Goal: Transaction & Acquisition: Purchase product/service

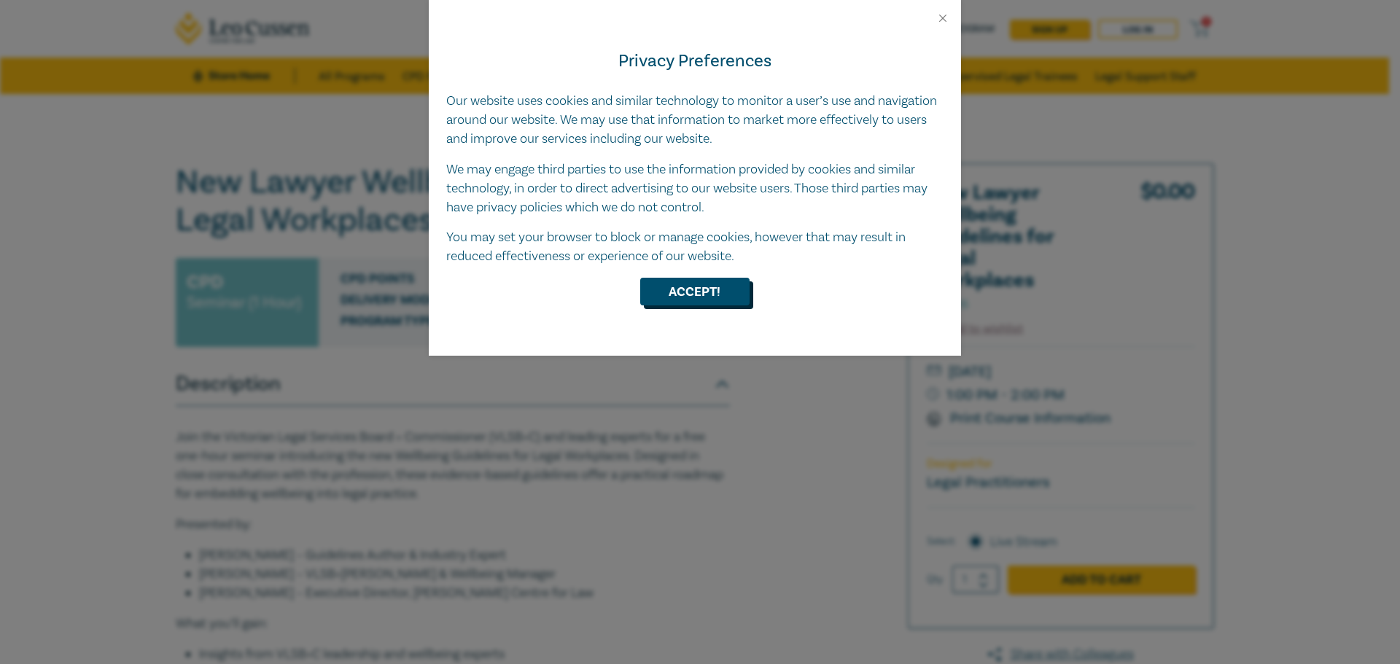
click at [718, 298] on button "Accept!" at bounding box center [694, 292] width 109 height 28
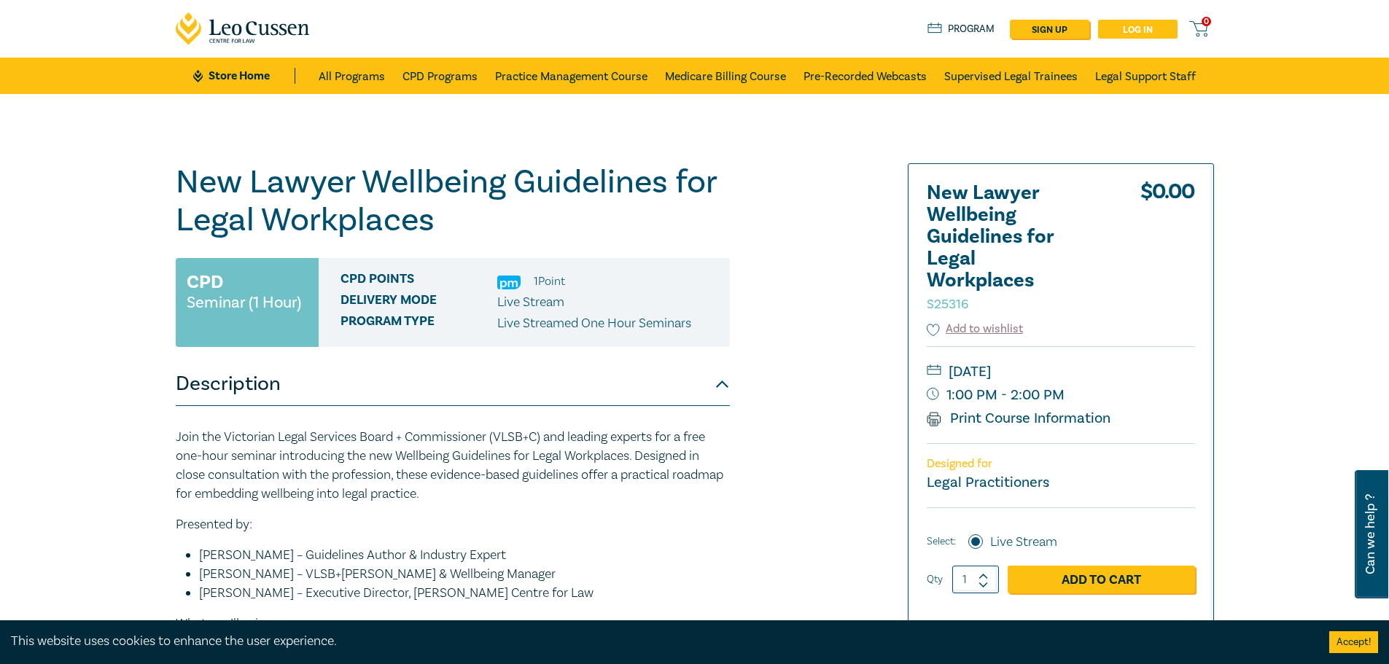
click at [1150, 27] on link "Log in" at bounding box center [1137, 29] width 79 height 19
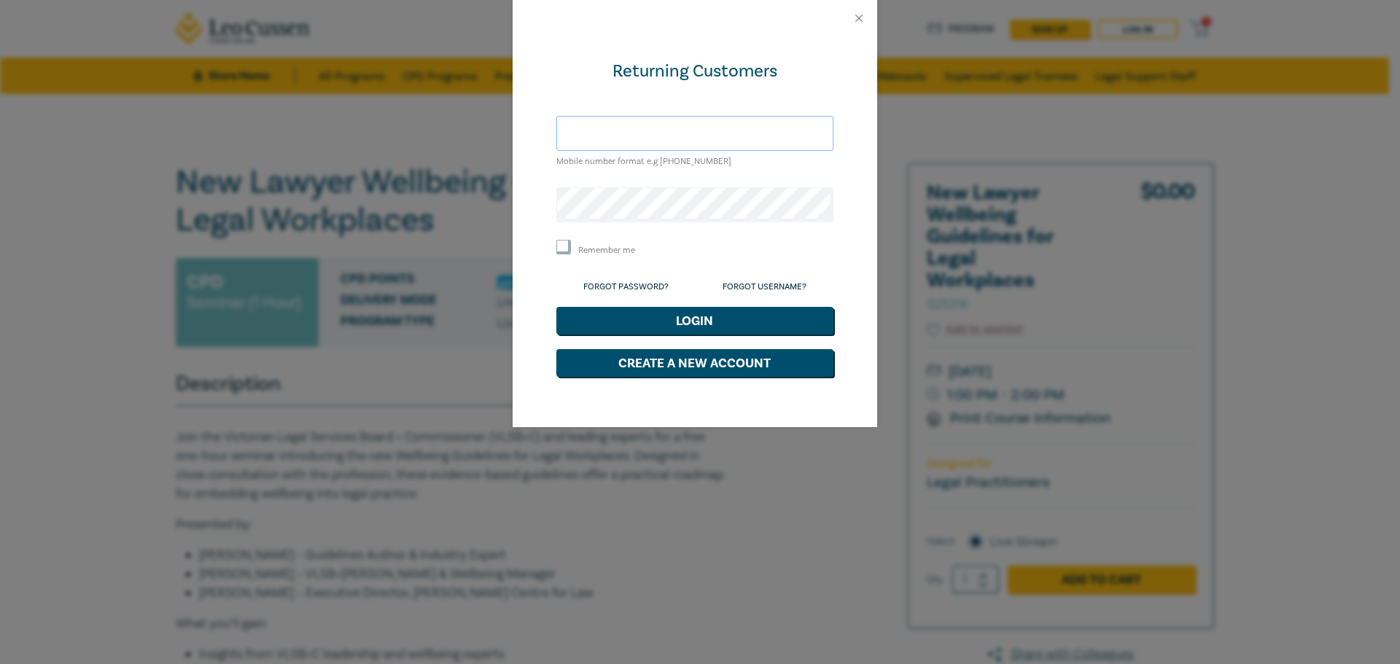
click at [695, 144] on input "text" at bounding box center [694, 133] width 277 height 35
click at [705, 137] on input "lth.nguyen@gmail.com" at bounding box center [694, 133] width 277 height 35
drag, startPoint x: 750, startPoint y: 135, endPoint x: 528, endPoint y: 136, distance: 221.7
click at [528, 136] on div "Returning Customers lth.nguyen@gmail.com Mobile number format e.g +61 000000000…" at bounding box center [695, 231] width 365 height 391
type input "lucy"
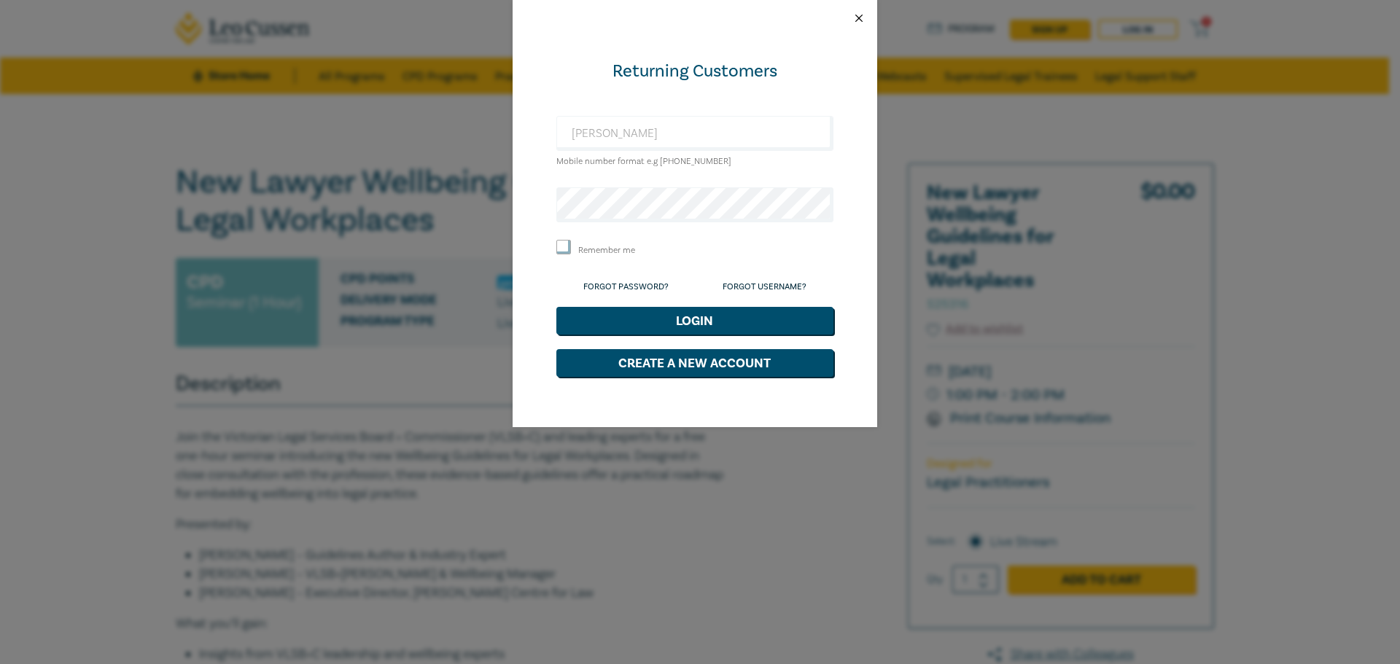
click at [861, 14] on button "Close" at bounding box center [858, 18] width 13 height 13
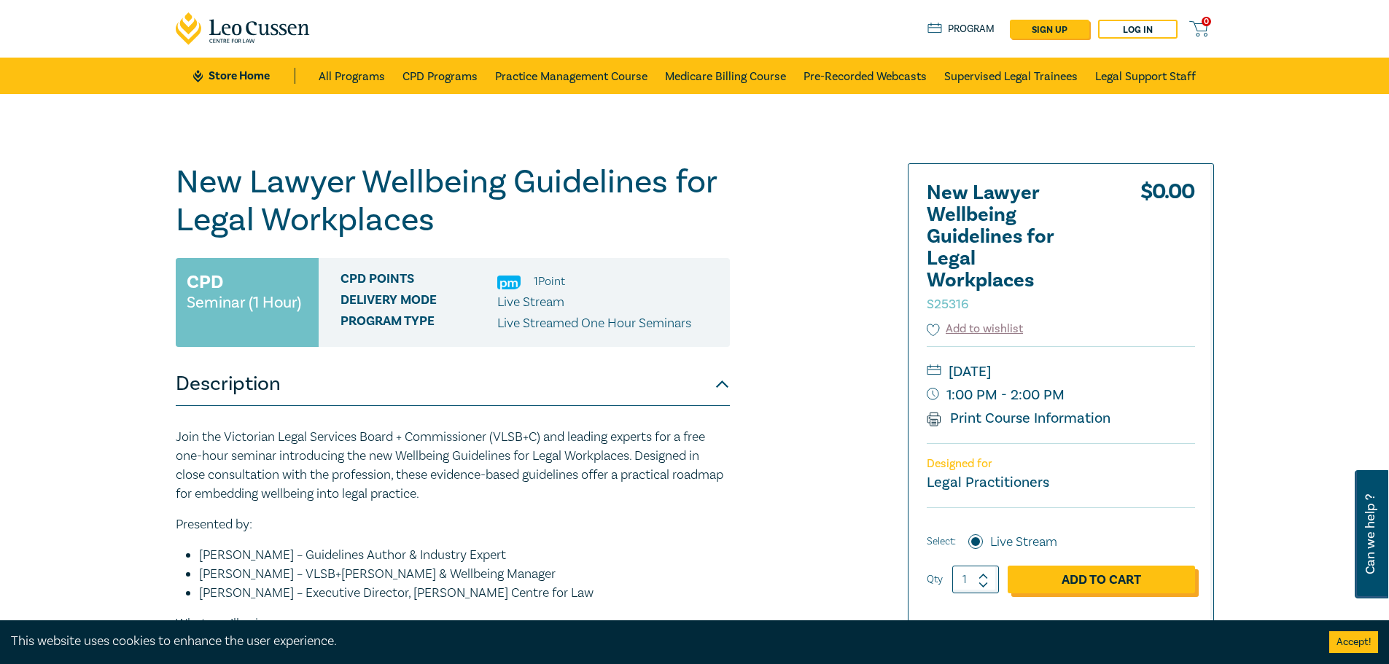
click at [1083, 578] on link "Add to Cart" at bounding box center [1101, 580] width 187 height 28
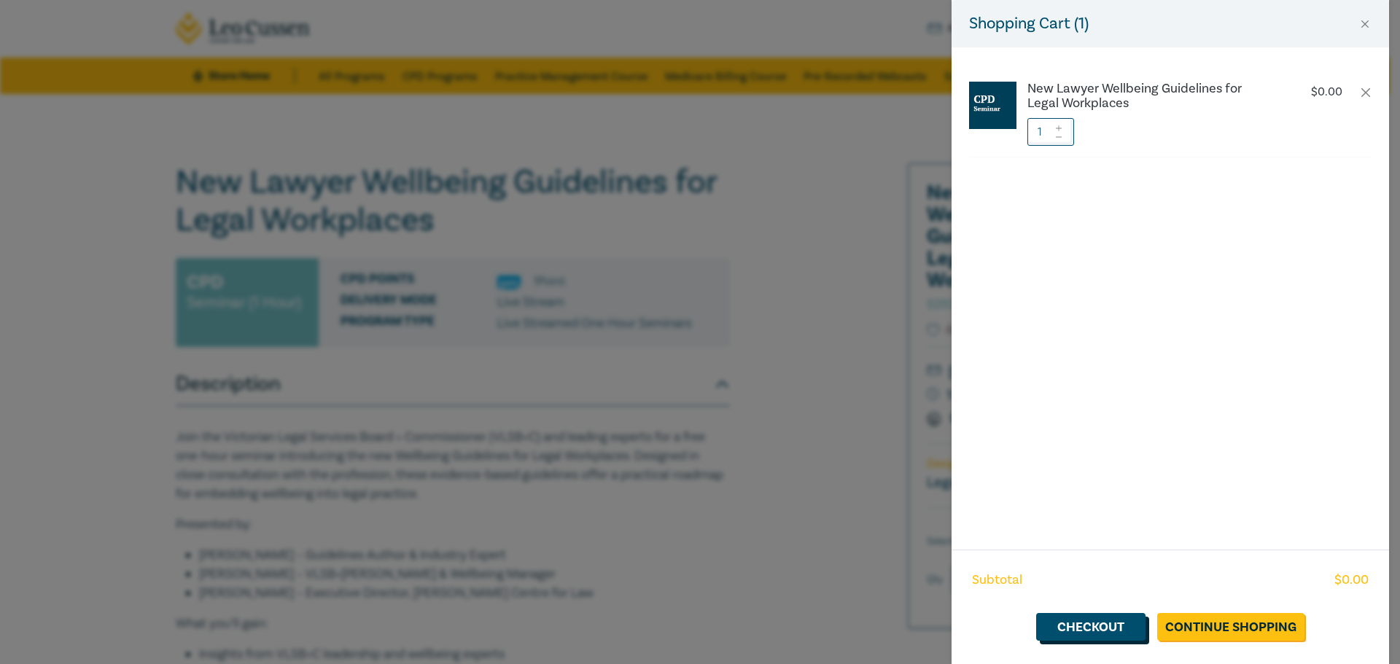
click at [1097, 633] on link "Checkout" at bounding box center [1090, 627] width 109 height 28
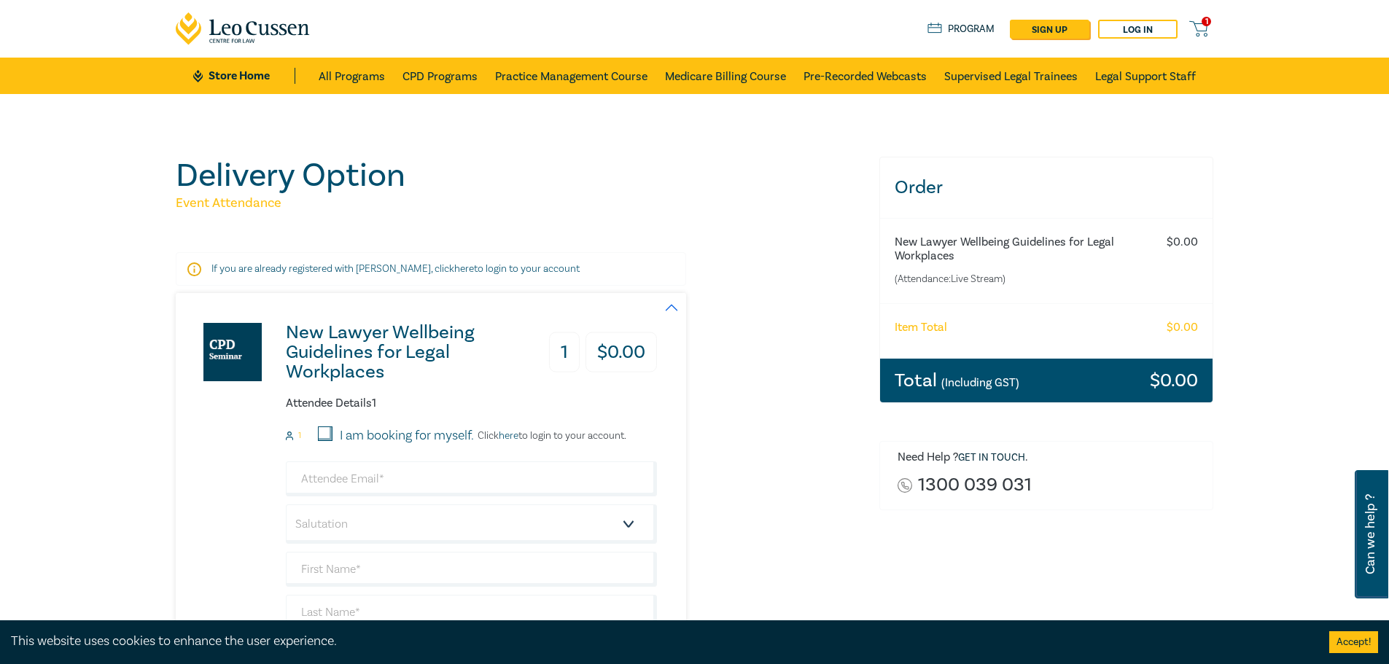
click at [327, 442] on div "I am booking for myself." at bounding box center [396, 436] width 156 height 19
click at [324, 432] on input "I am booking for myself." at bounding box center [325, 434] width 15 height 15
checkbox input "true"
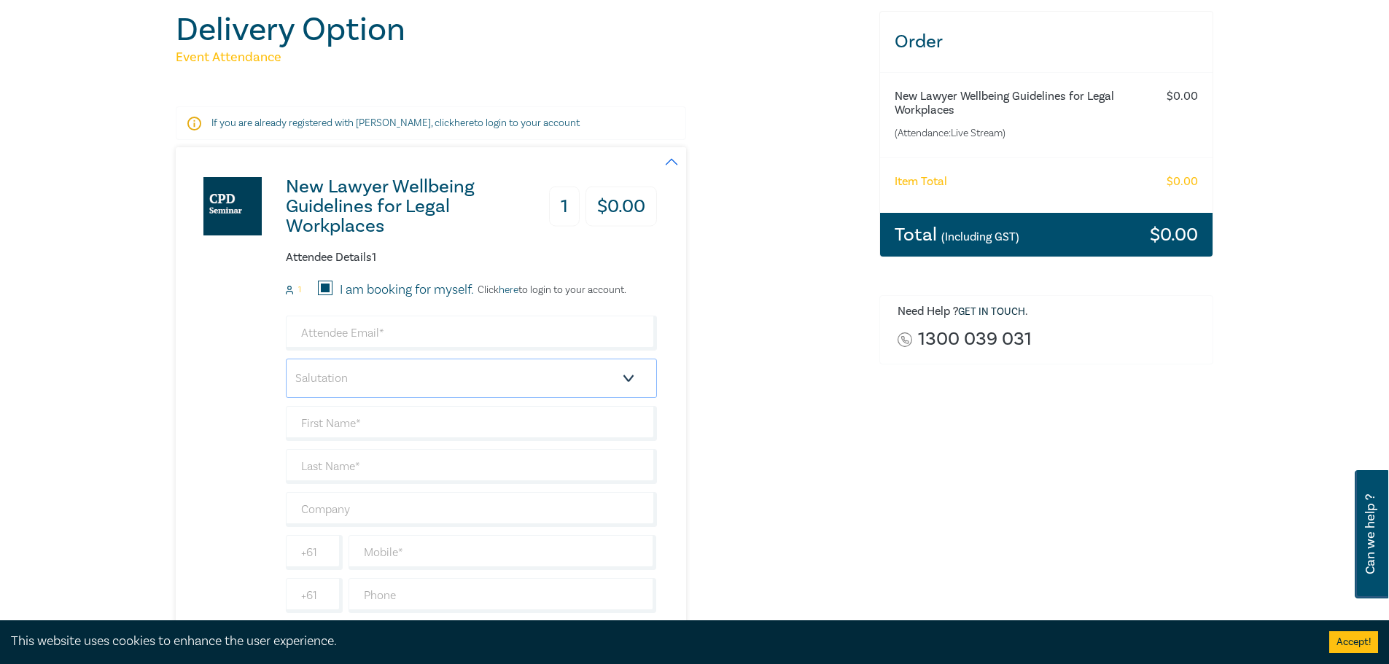
click at [364, 372] on select "Salutation Mr. Mrs. Ms. Miss Dr. Prof. Other" at bounding box center [471, 378] width 371 height 39
select select "Other"
click at [286, 359] on select "Salutation Mr. Mrs. Ms. Miss Dr. Prof. Other" at bounding box center [471, 378] width 371 height 39
click at [306, 412] on input "text" at bounding box center [471, 423] width 371 height 35
type input "[PERSON_NAME]"
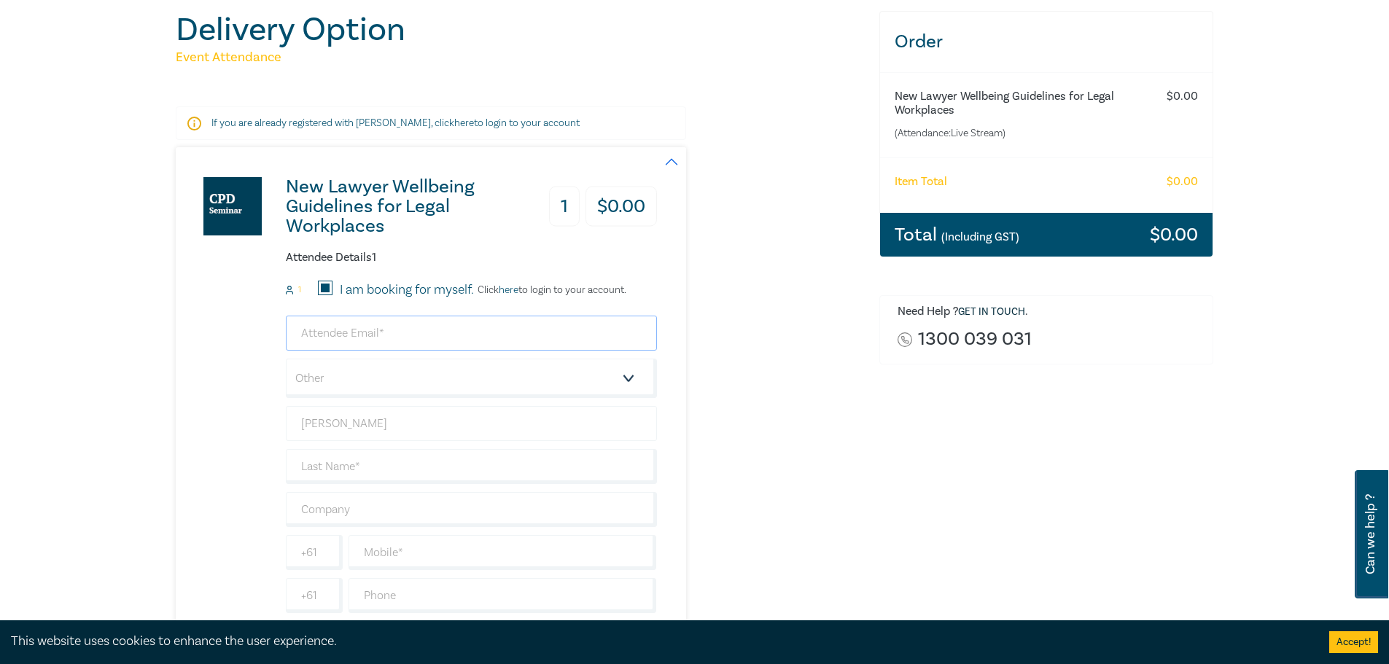
type input "lth.nguyen@gmail.com"
type input "[PERSON_NAME]"
type input "0402919185"
type input "[GEOGRAPHIC_DATA]"
click at [147, 453] on div "Delivery Option Event Attendance If you are already registered with Leo Cussen,…" at bounding box center [694, 383] width 1389 height 871
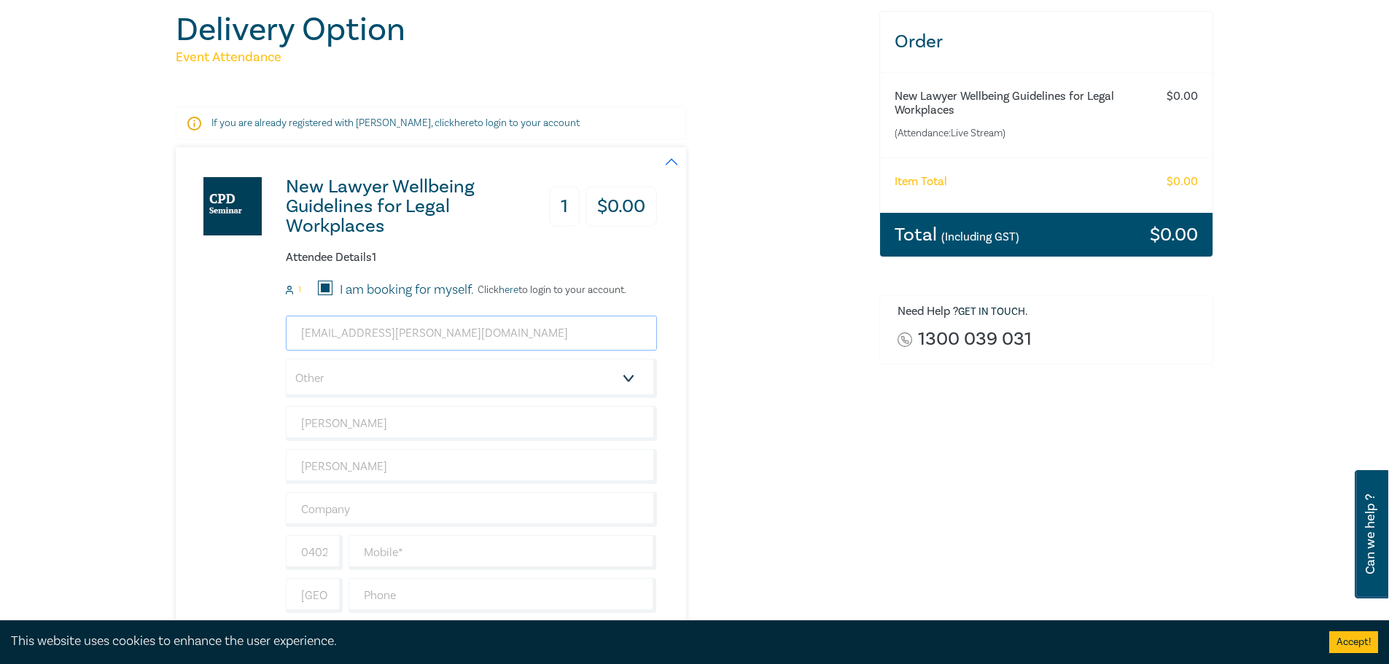
click at [427, 333] on input "lth.nguyen@gmail.com" at bounding box center [471, 333] width 371 height 35
drag, startPoint x: 487, startPoint y: 332, endPoint x: 205, endPoint y: 333, distance: 282.2
click at [205, 333] on div "New Lawyer Wellbeing Guidelines for Legal Workplaces 1 $ 0.00 Attendee Details …" at bounding box center [416, 397] width 481 height 500
type input "lucy.nguyen@fragomen.com"
click at [844, 433] on div "New Lawyer Wellbeing Guidelines for Legal Workplaces 1 $ 0.00 Attendee Details …" at bounding box center [519, 397] width 686 height 500
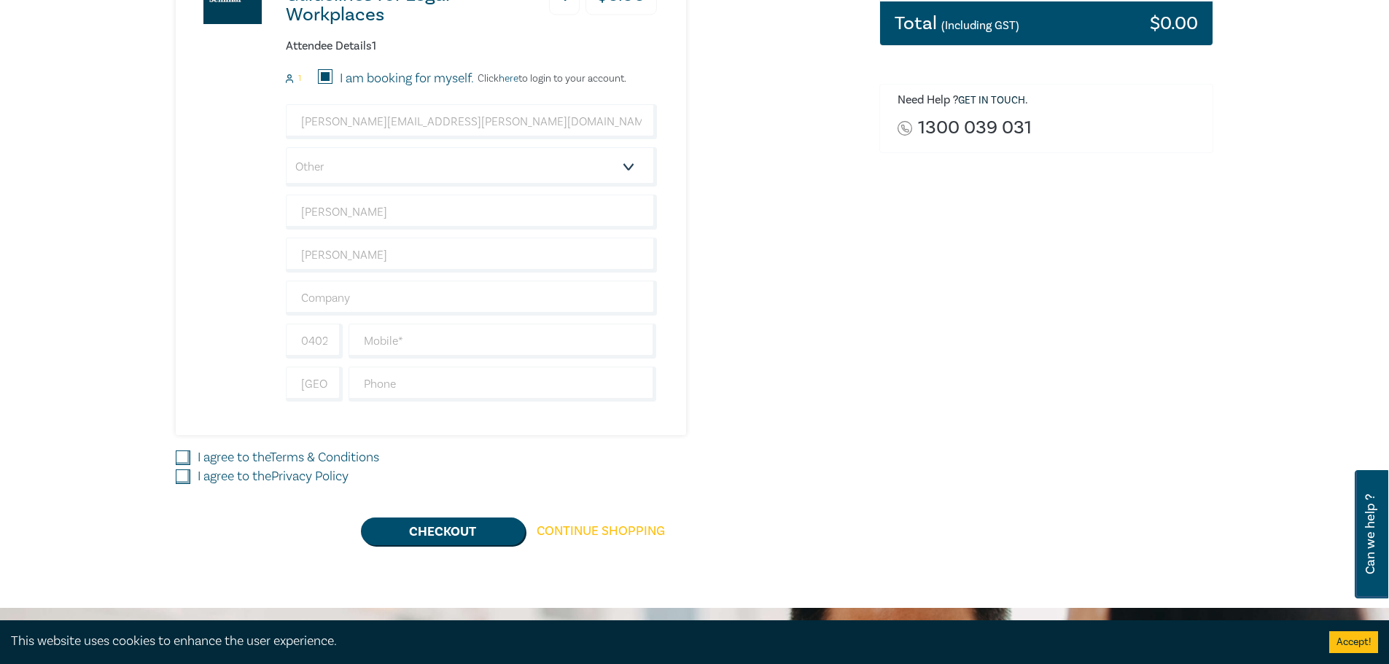
scroll to position [365, 0]
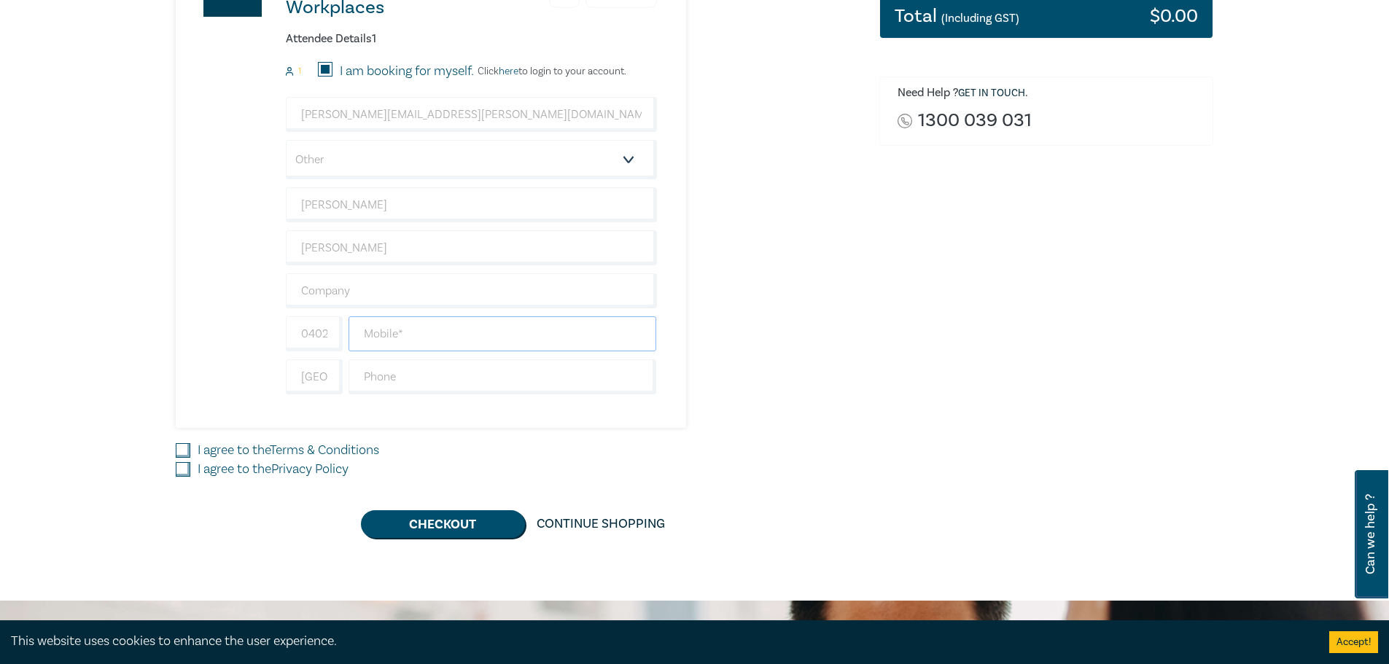
click at [406, 344] on input "text" at bounding box center [503, 333] width 308 height 35
type input "919185"
click at [413, 322] on input "919185" at bounding box center [503, 333] width 308 height 35
click at [376, 330] on input "919185" at bounding box center [503, 333] width 308 height 35
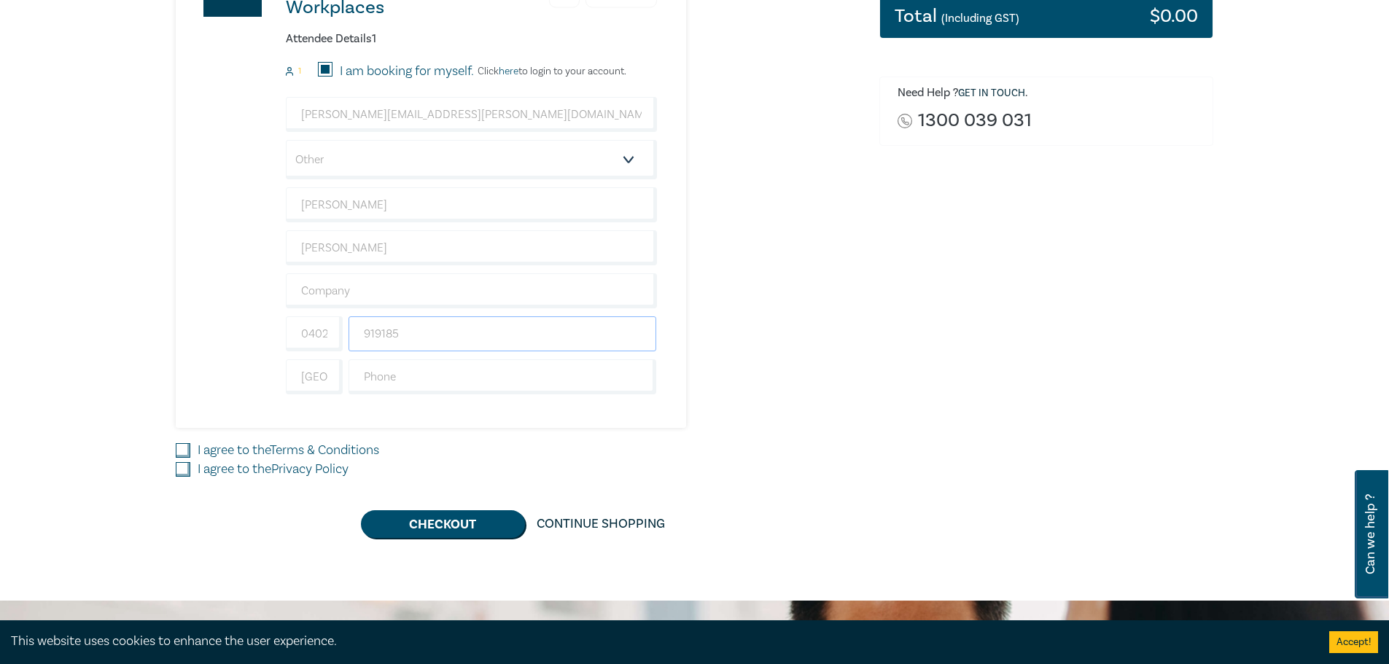
click at [376, 330] on input "919185" at bounding box center [503, 333] width 308 height 35
click at [401, 379] on input "text" at bounding box center [503, 377] width 308 height 35
click at [805, 368] on div "New Lawyer Wellbeing Guidelines for Legal Workplaces 1 $ 0.00 Attendee Details …" at bounding box center [519, 179] width 686 height 500
click at [222, 453] on label "I agree to the Terms & Conditions" at bounding box center [289, 450] width 182 height 19
click at [190, 453] on input "I agree to the Terms & Conditions" at bounding box center [183, 450] width 15 height 15
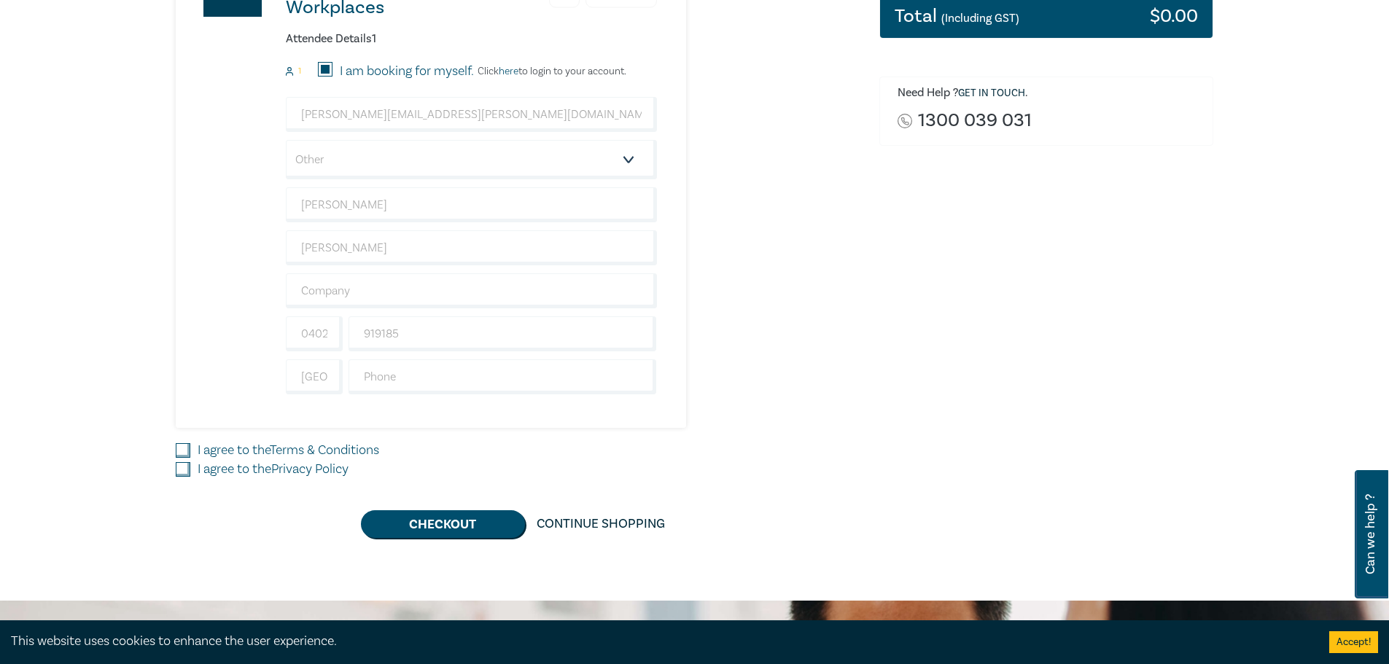
checkbox input "true"
click at [217, 470] on label "I agree to the Privacy Policy" at bounding box center [273, 469] width 151 height 19
click at [190, 470] on input "I agree to the Privacy Policy" at bounding box center [183, 469] width 15 height 15
checkbox input "true"
click at [480, 527] on button "Checkout" at bounding box center [443, 524] width 164 height 28
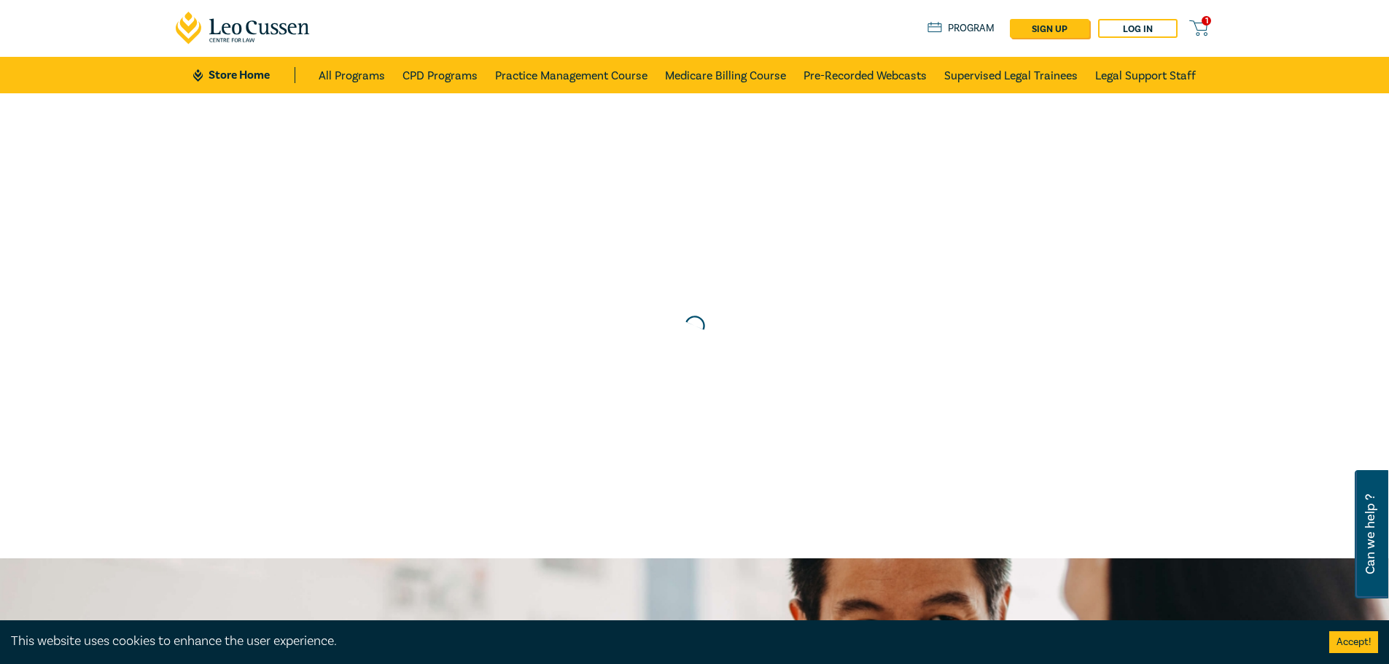
scroll to position [0, 0]
